Goal: Obtain resource: Download file/media

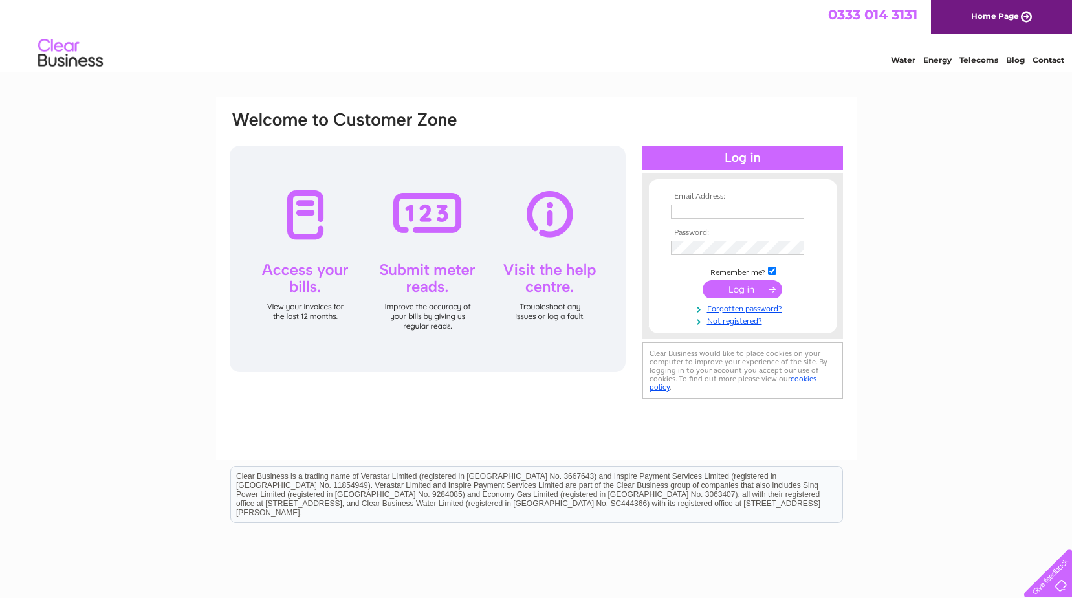
type input "[EMAIL_ADDRESS][DOMAIN_NAME]"
click at [728, 289] on input "submit" at bounding box center [743, 289] width 80 height 18
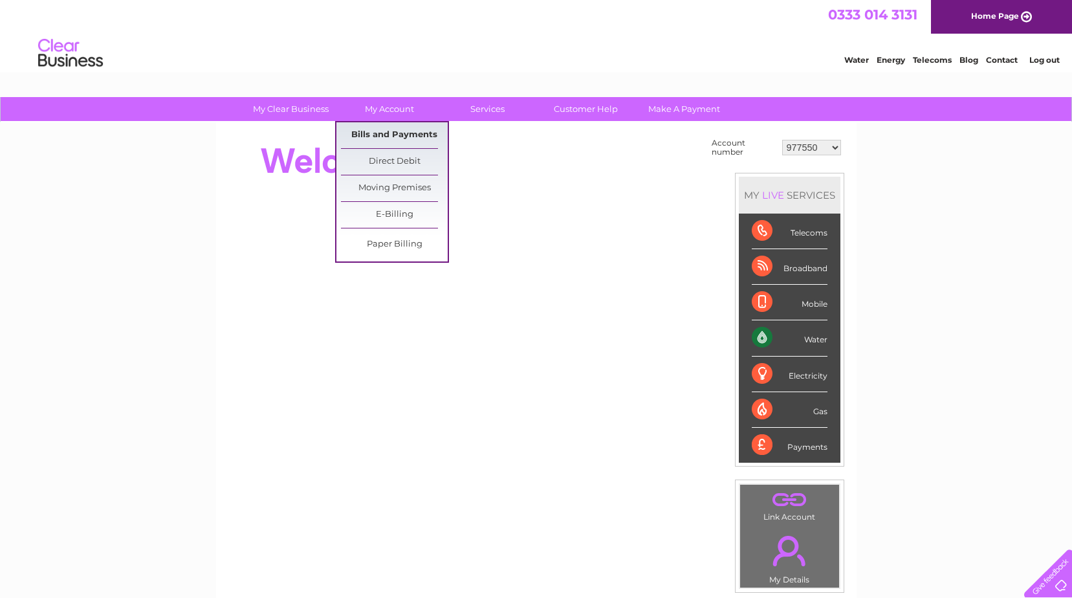
click at [392, 128] on link "Bills and Payments" at bounding box center [394, 135] width 107 height 26
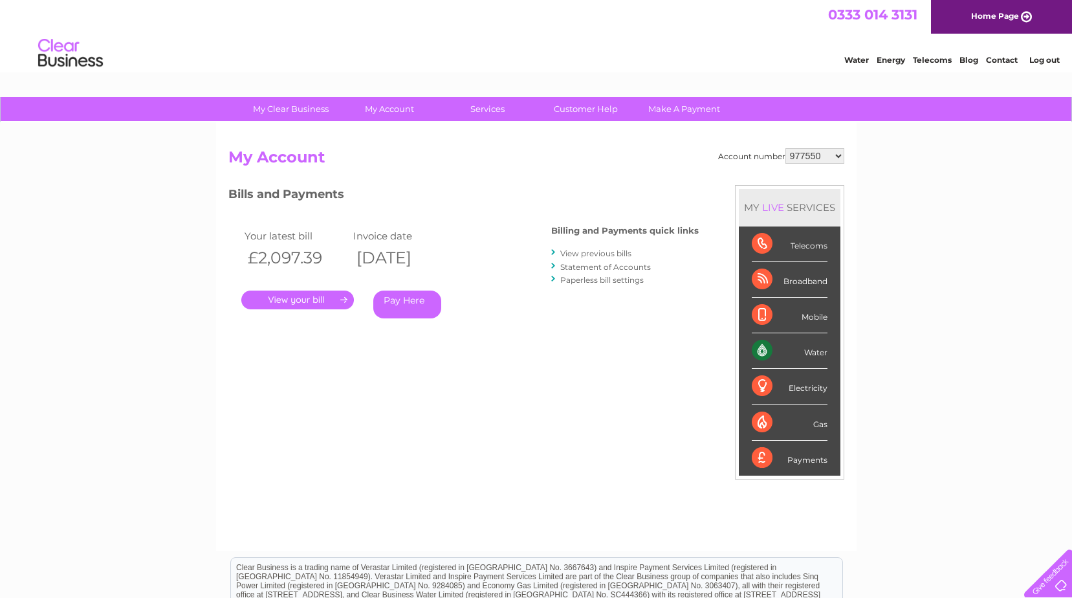
click at [301, 296] on link "." at bounding box center [297, 300] width 113 height 19
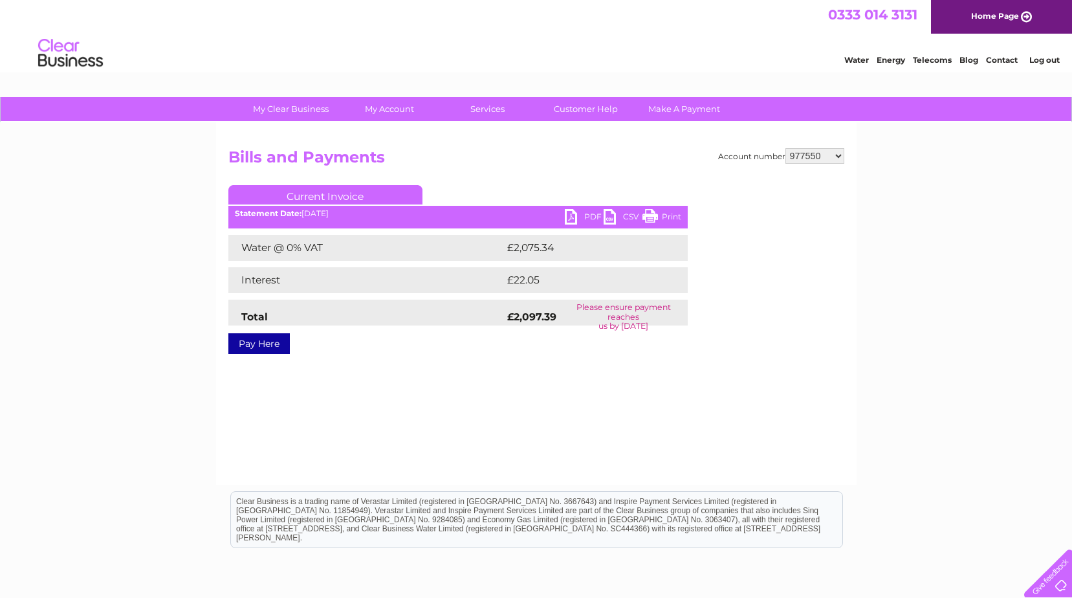
click at [569, 217] on link "PDF" at bounding box center [584, 218] width 39 height 19
click at [825, 155] on select "977550 30284643" at bounding box center [815, 156] width 59 height 16
select select "30284643"
click at [786, 148] on select "977550 30284643" at bounding box center [815, 156] width 59 height 16
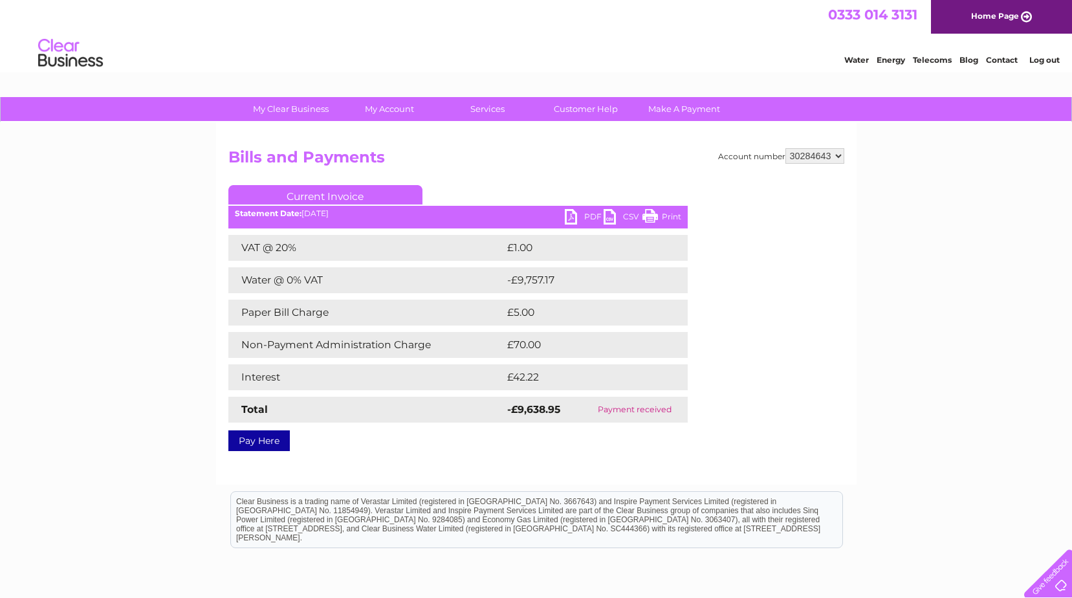
click at [821, 156] on select "977550 30284643" at bounding box center [815, 156] width 59 height 16
select select "977550"
click at [786, 148] on select "977550 30284643" at bounding box center [815, 156] width 59 height 16
